Goal: Navigation & Orientation: Find specific page/section

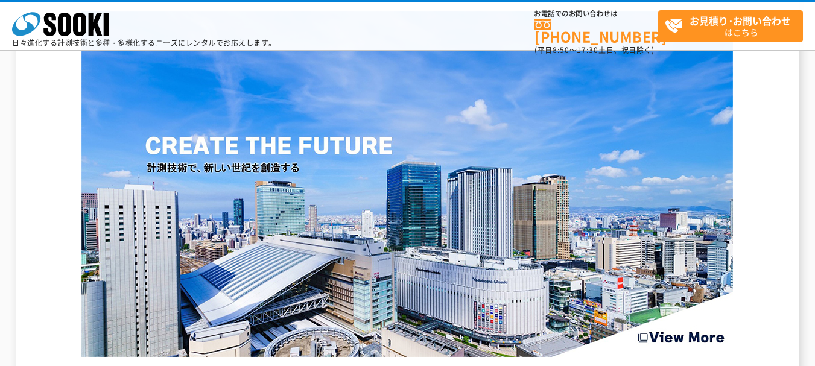
scroll to position [1560, 0]
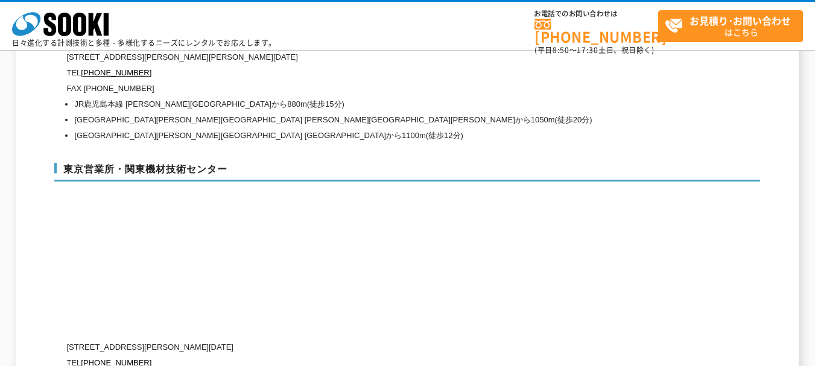
scroll to position [5067, 0]
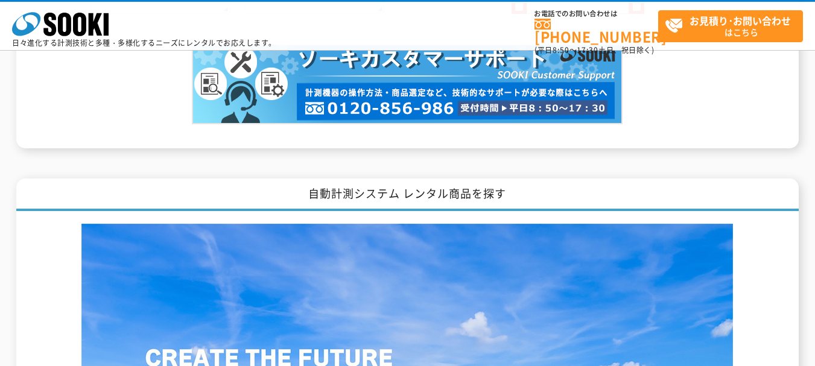
scroll to position [1387, 0]
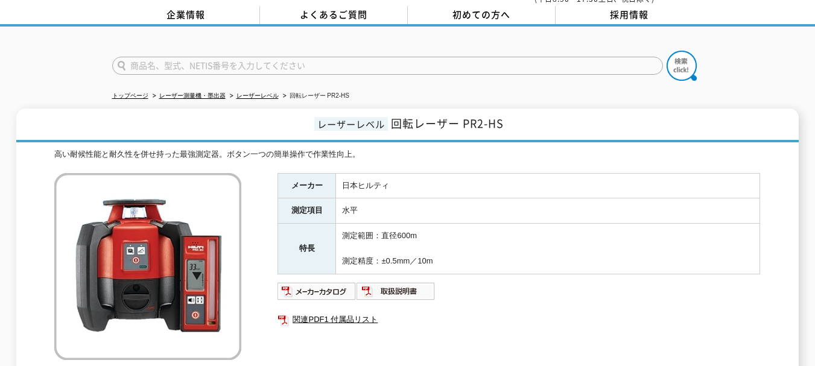
scroll to position [121, 0]
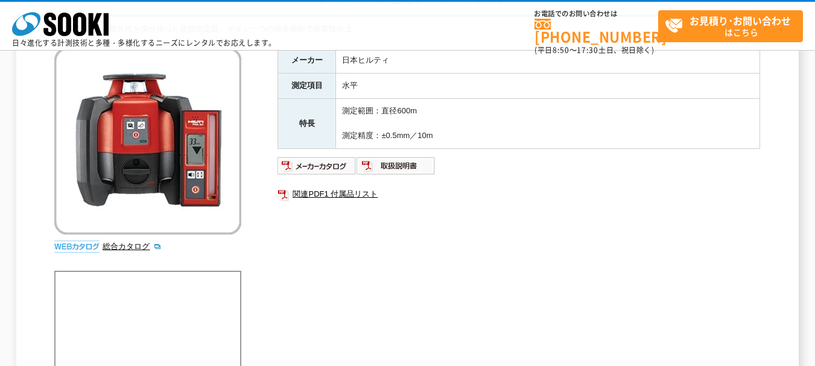
drag, startPoint x: 171, startPoint y: 121, endPoint x: 379, endPoint y: 267, distance: 255.0
click at [380, 273] on div "メーカー 日本ヒルティ 測定項目 水平 特長 測定範囲：直径600m 測定精度：±0.5mm／10m 関連PDF1 付属品リスト" at bounding box center [518, 177] width 483 height 259
